Goal: Information Seeking & Learning: Learn about a topic

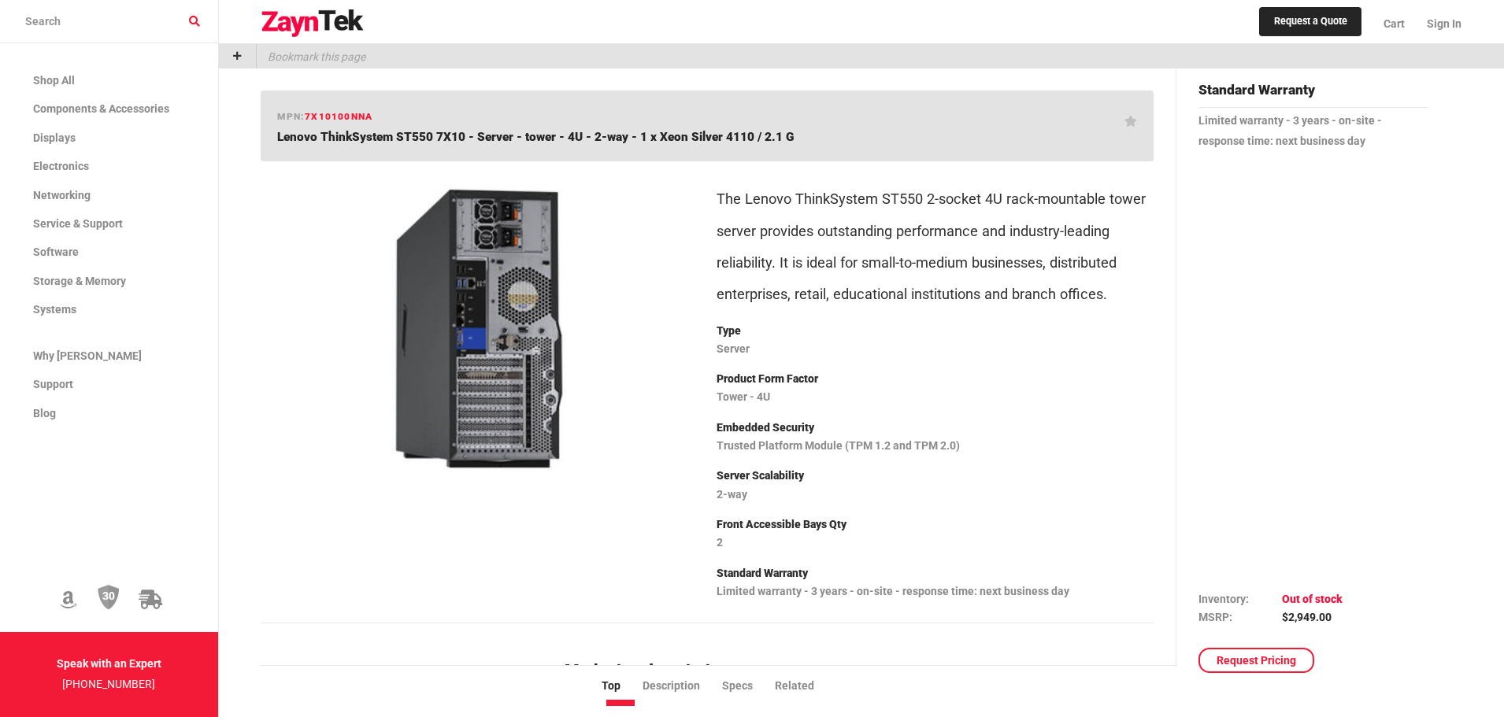
click at [478, 325] on img at bounding box center [479, 328] width 412 height 309
click at [528, 246] on img at bounding box center [479, 328] width 412 height 309
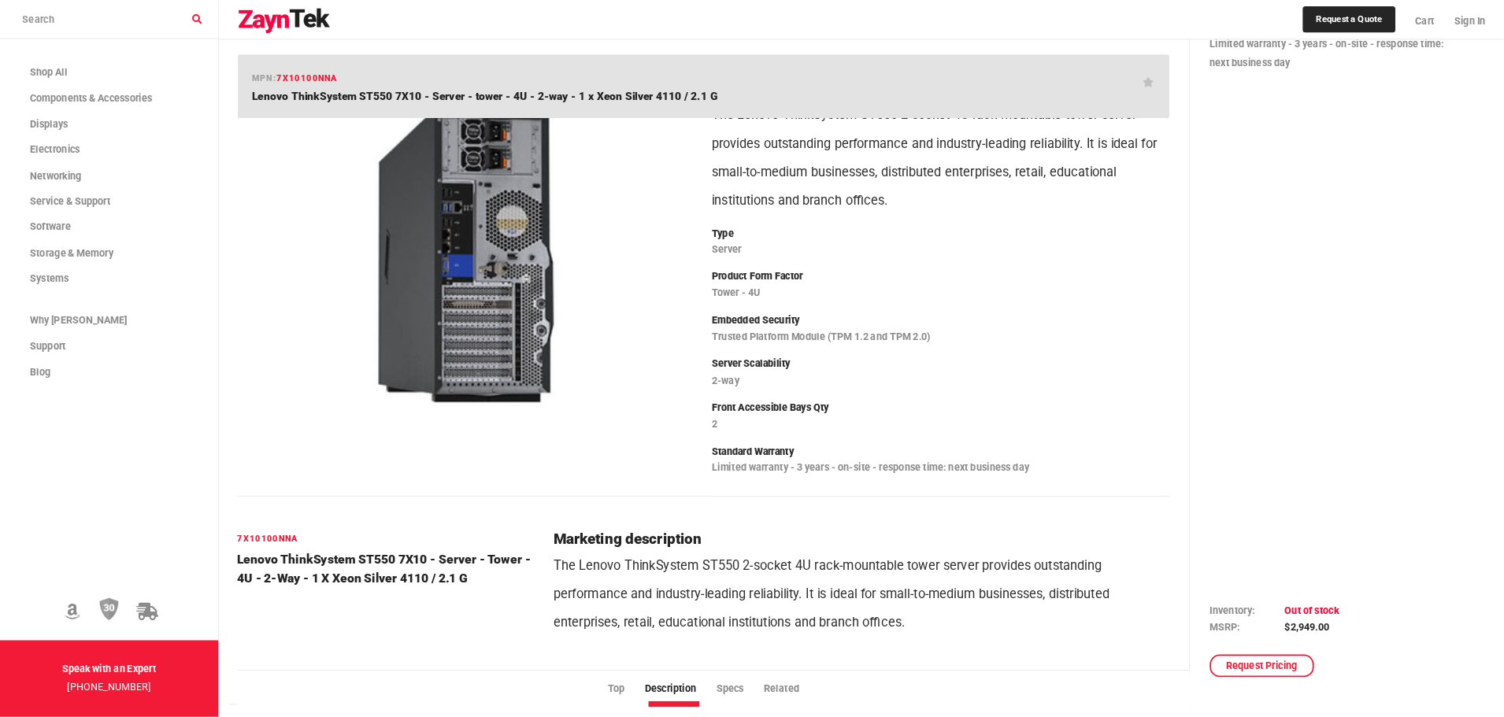
scroll to position [72, 0]
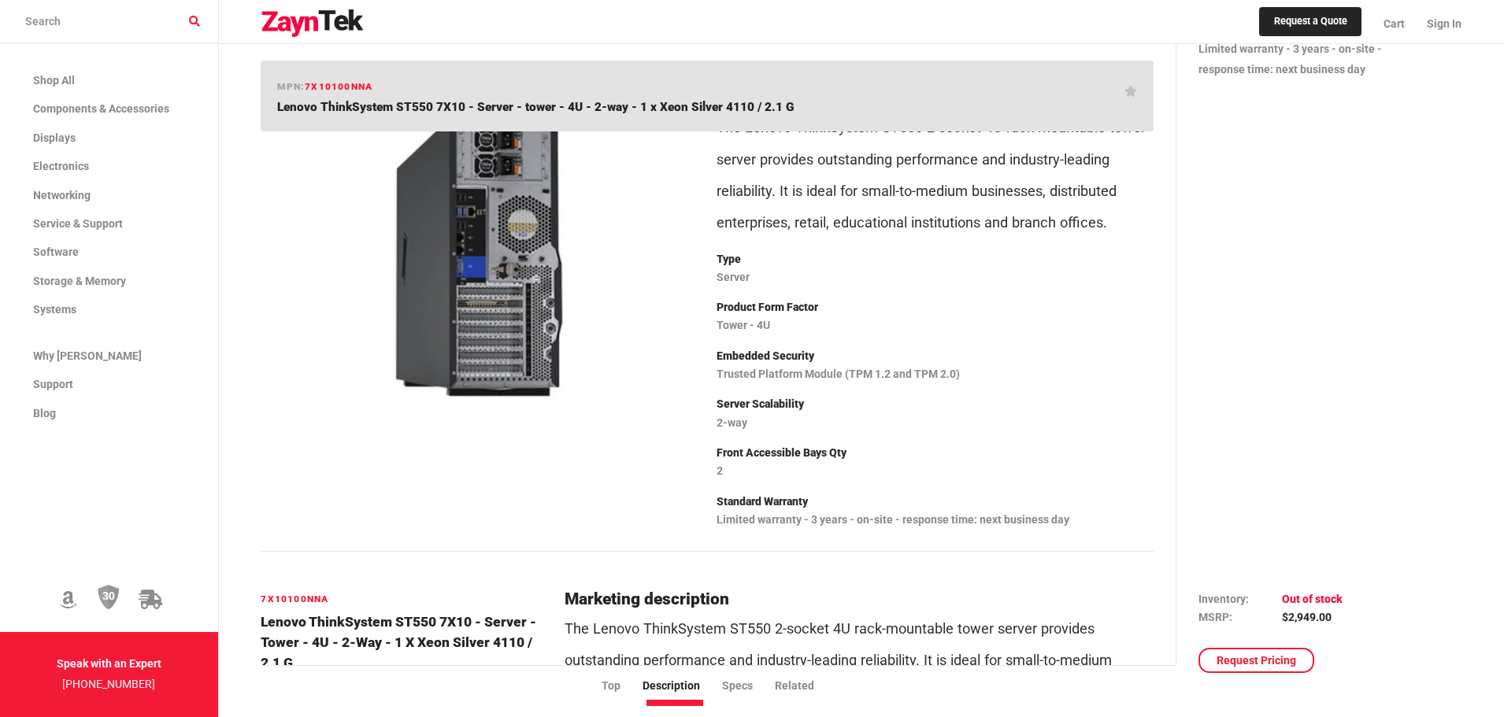
click at [520, 245] on img at bounding box center [479, 256] width 412 height 309
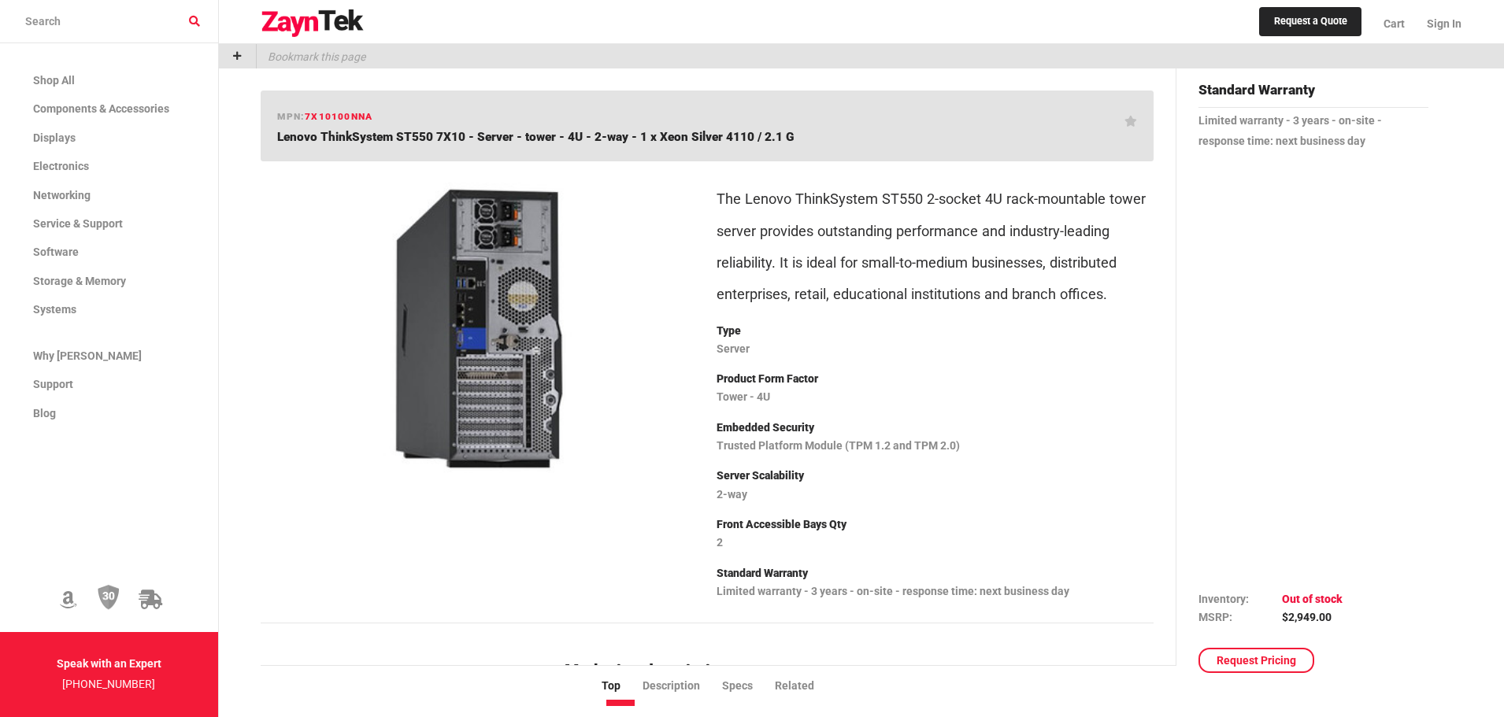
click at [514, 214] on img at bounding box center [479, 328] width 412 height 309
